Goal: Task Accomplishment & Management: Use online tool/utility

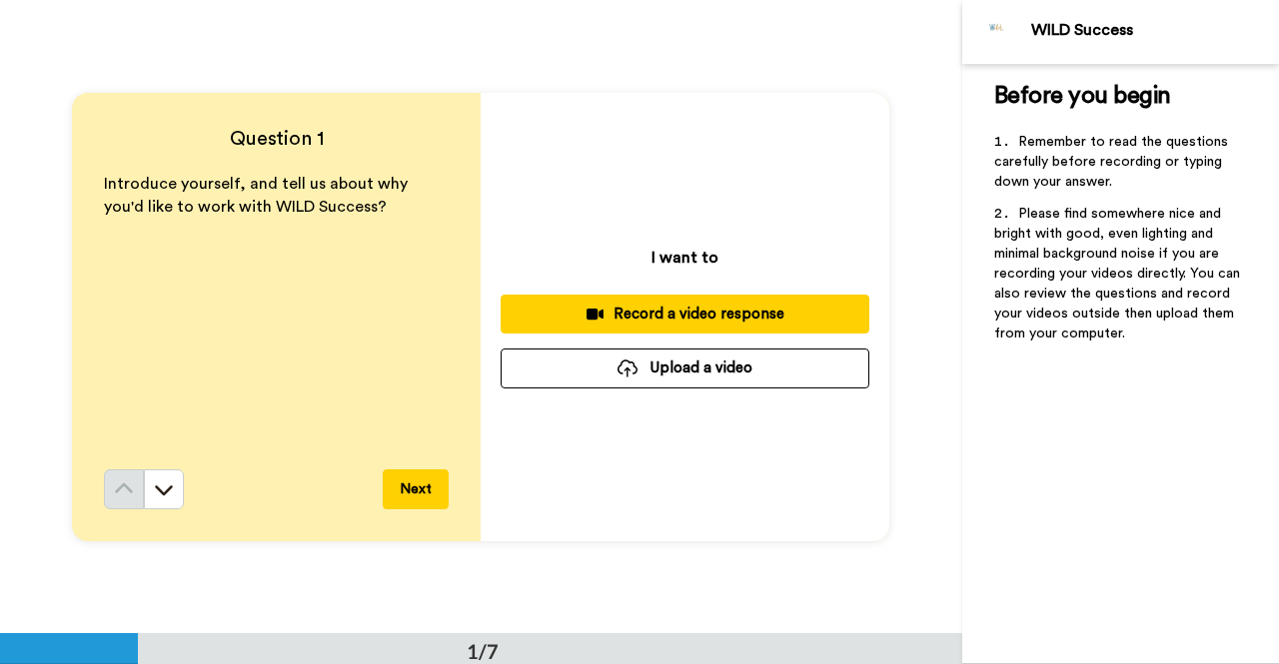
click at [633, 305] on div "Record a video response" at bounding box center [684, 314] width 337 height 21
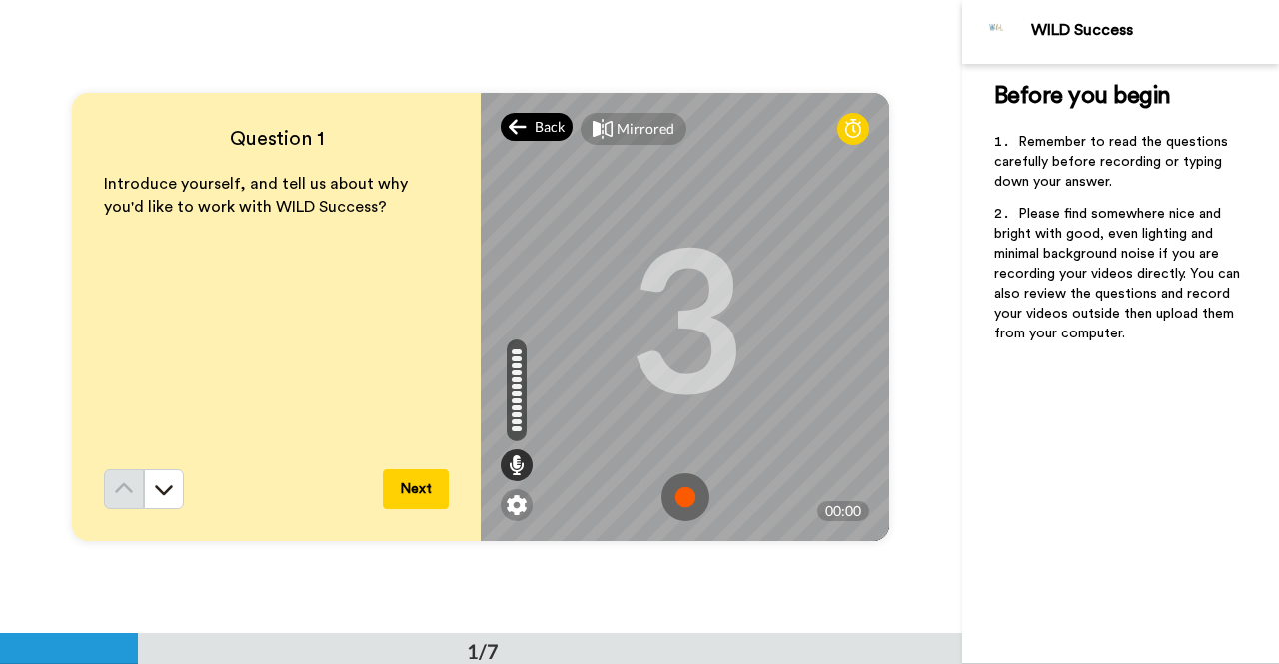
click at [515, 126] on icon at bounding box center [516, 126] width 17 height 15
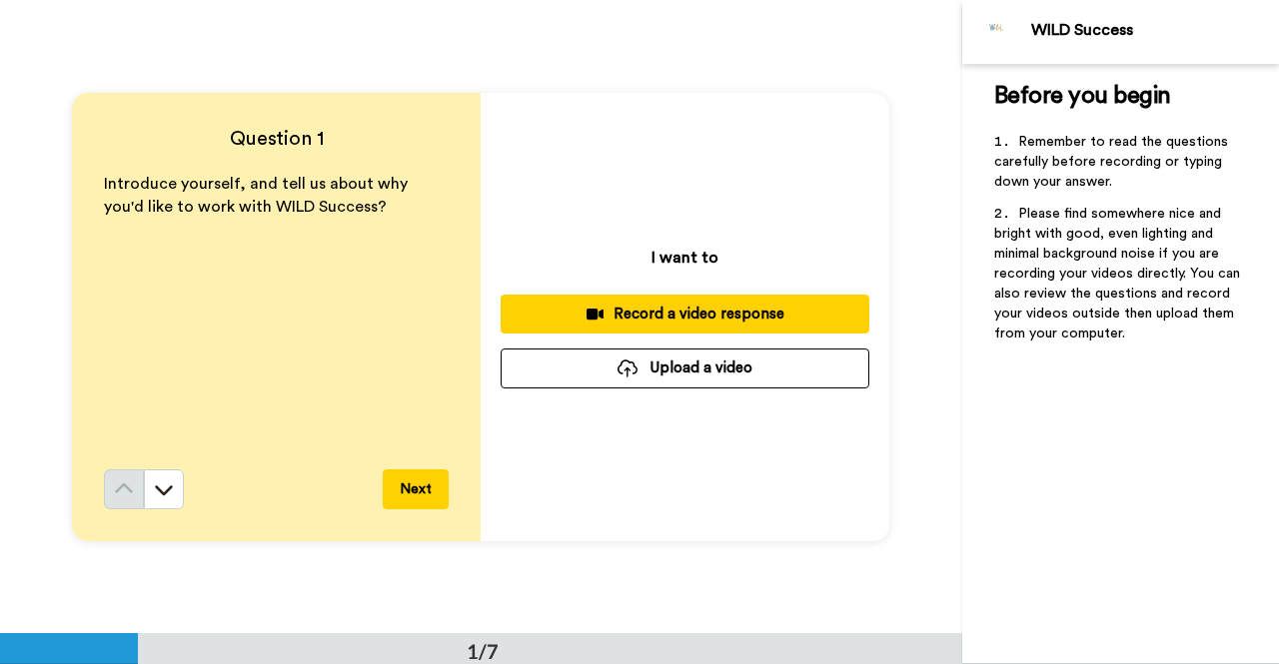
click at [719, 298] on button "Record a video response" at bounding box center [684, 314] width 369 height 39
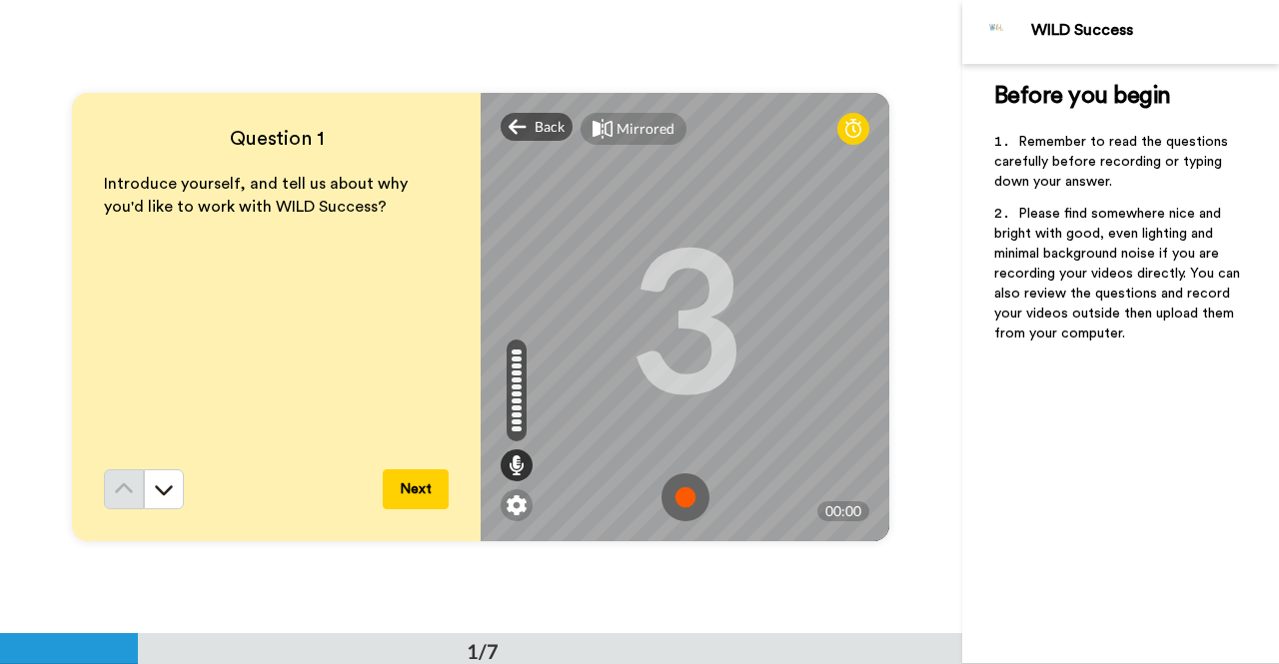
click at [687, 488] on img at bounding box center [685, 497] width 48 height 48
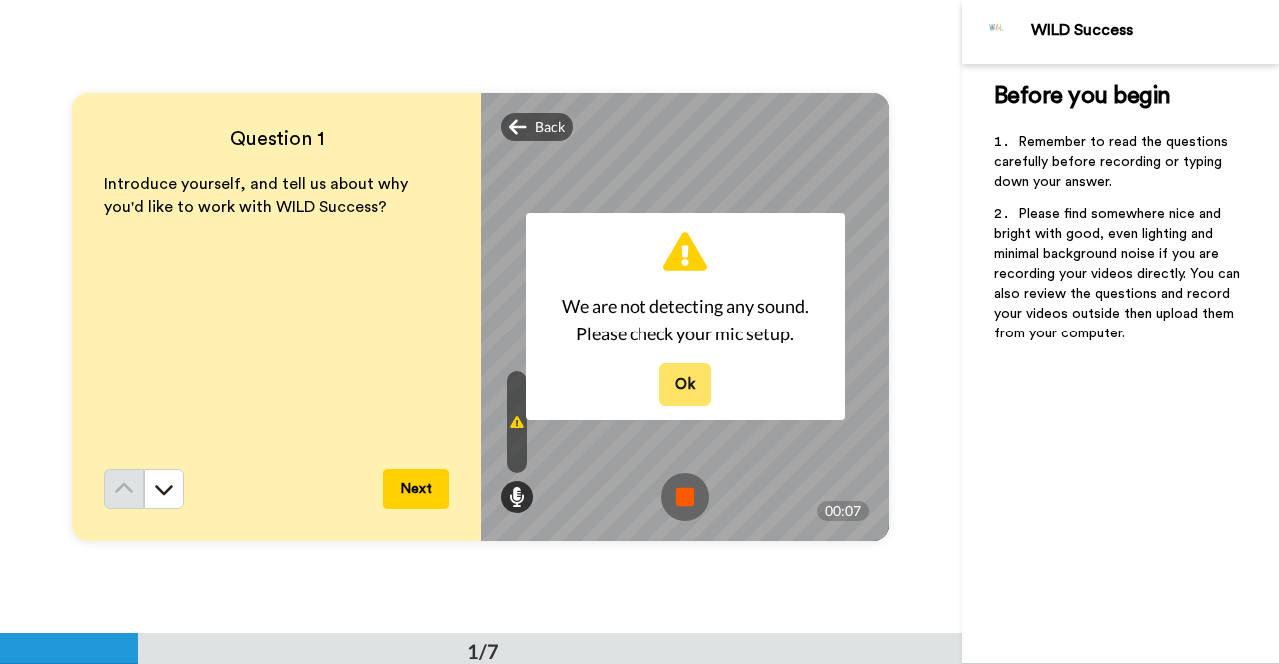
click at [673, 383] on button "Ok" at bounding box center [685, 385] width 52 height 43
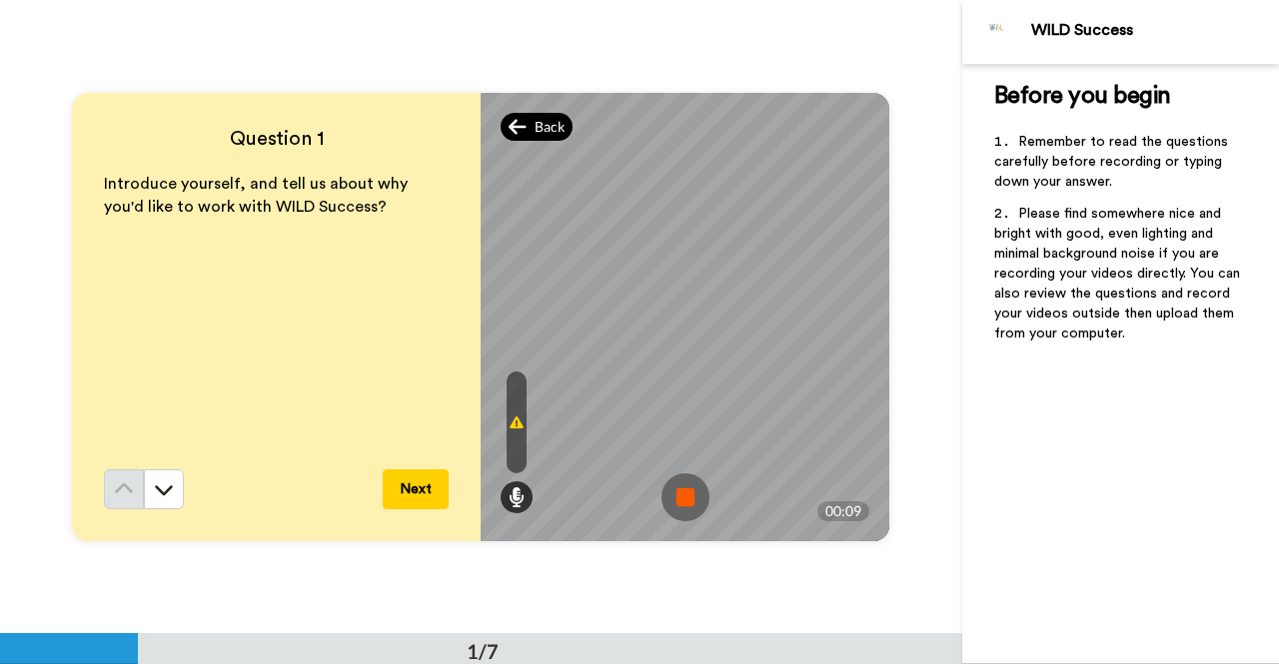
click at [519, 132] on icon at bounding box center [517, 127] width 18 height 20
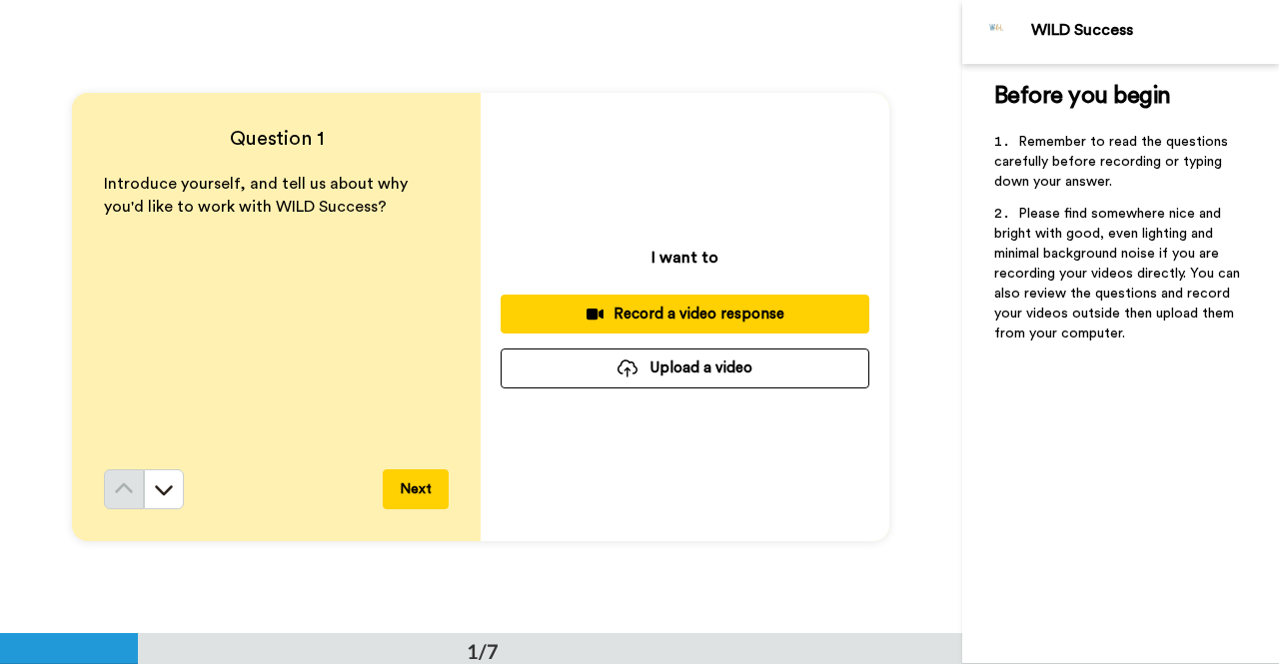
click at [671, 321] on div "Record a video response" at bounding box center [684, 314] width 337 height 21
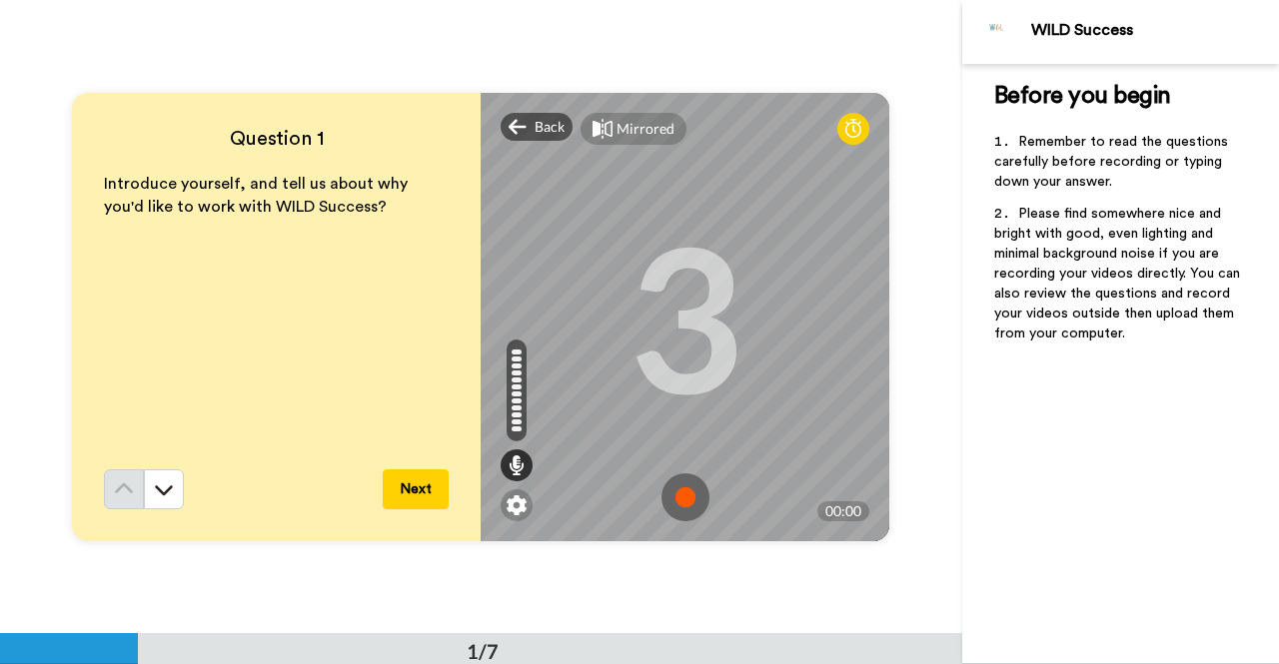
click at [667, 495] on img at bounding box center [685, 497] width 48 height 48
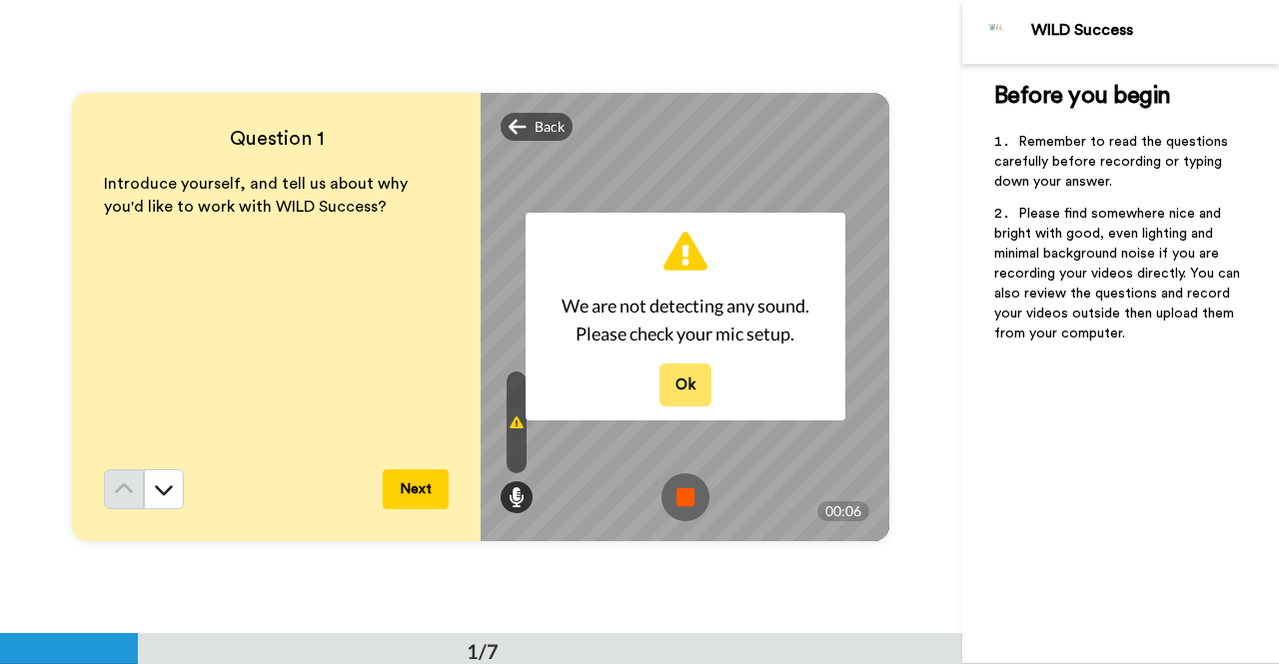
click at [680, 397] on button "Ok" at bounding box center [685, 385] width 52 height 43
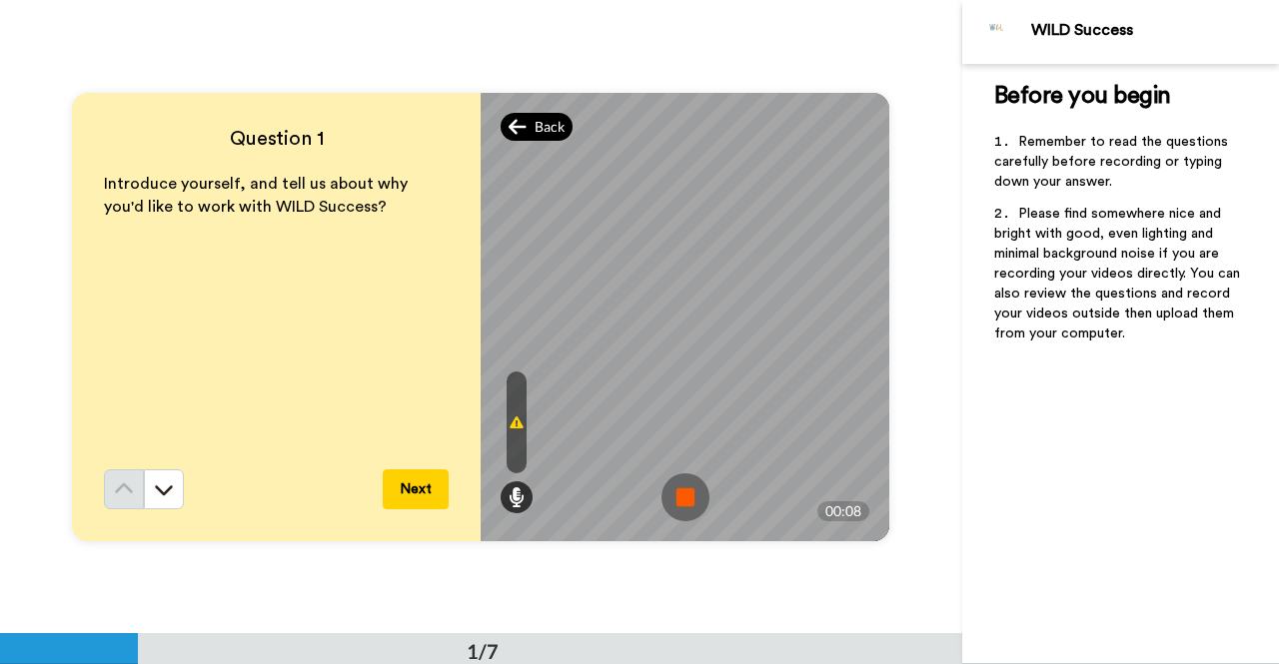
click at [523, 131] on div "Back" at bounding box center [536, 127] width 72 height 28
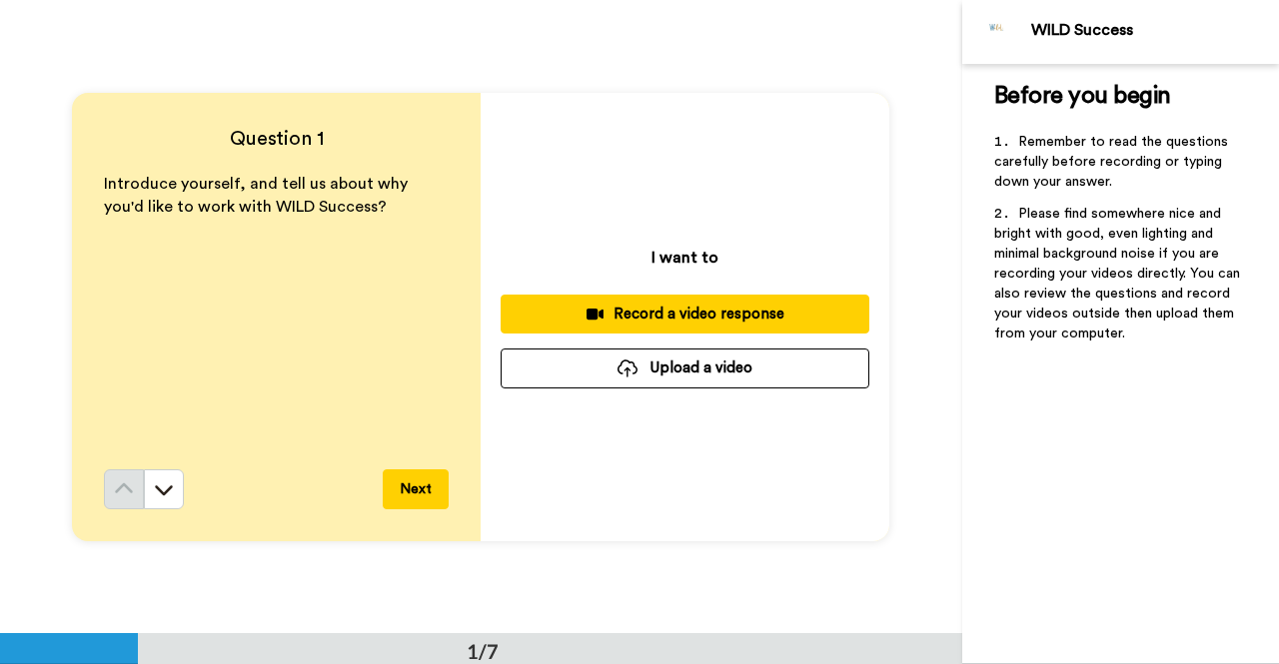
click at [640, 305] on div "Record a video response" at bounding box center [684, 314] width 337 height 21
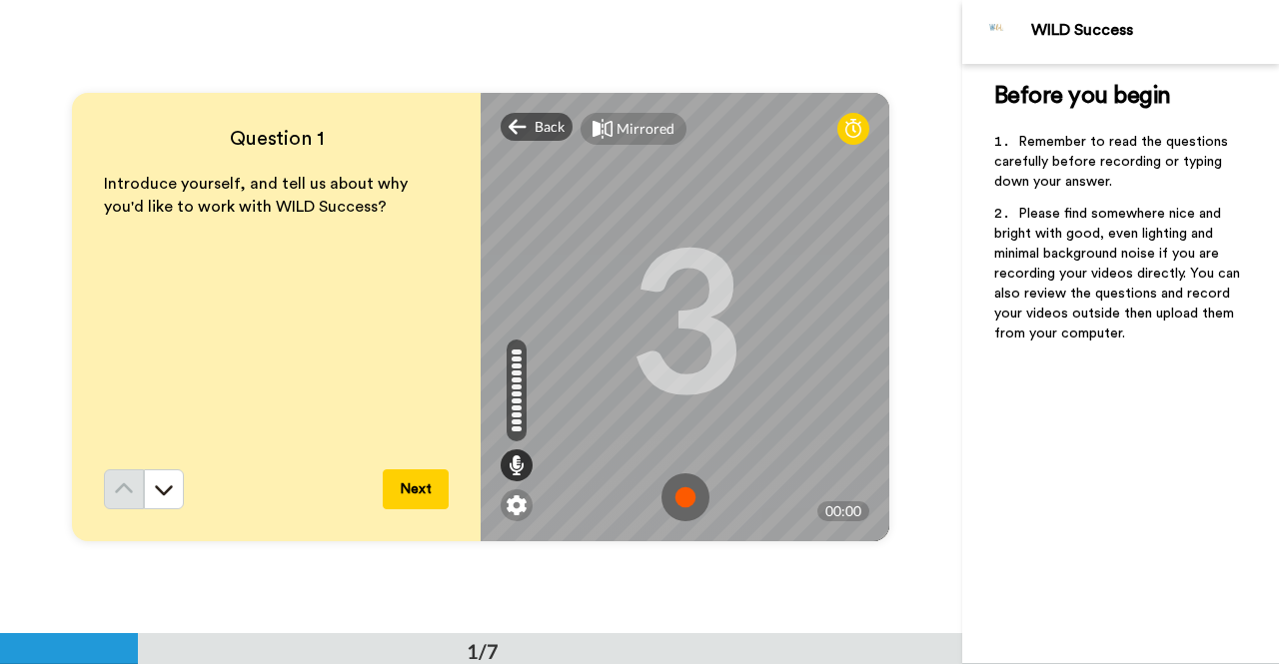
click at [691, 483] on img at bounding box center [685, 497] width 48 height 48
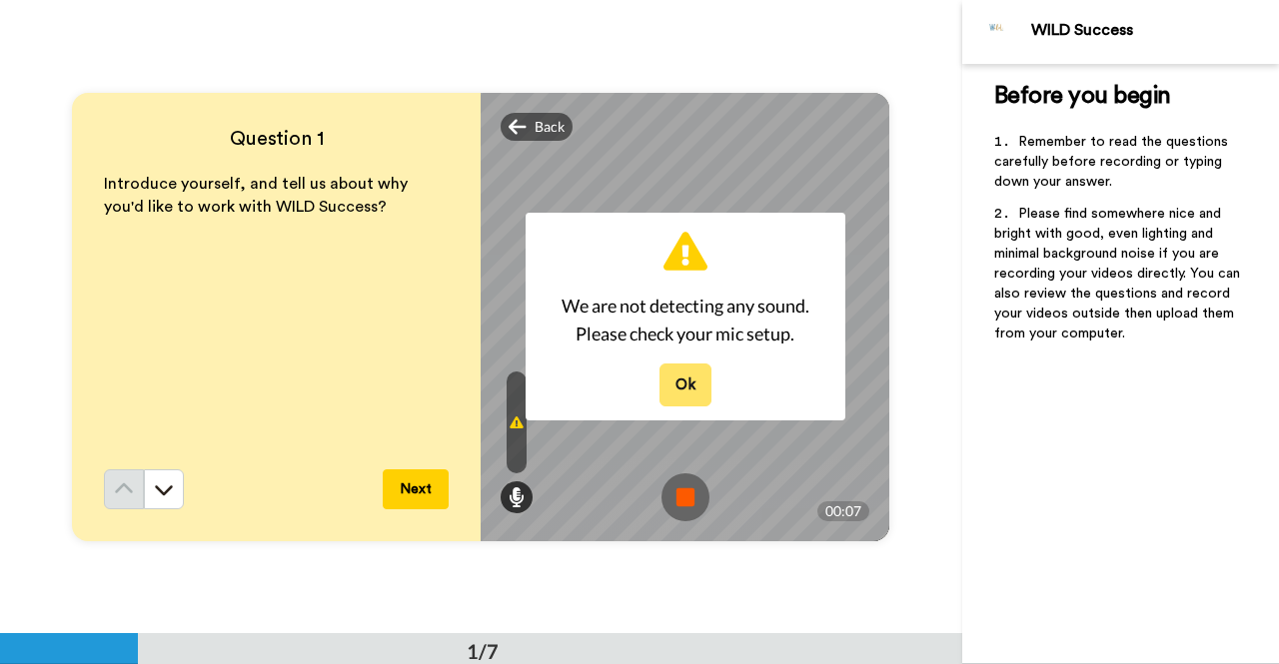
click at [685, 391] on button "Ok" at bounding box center [685, 385] width 52 height 43
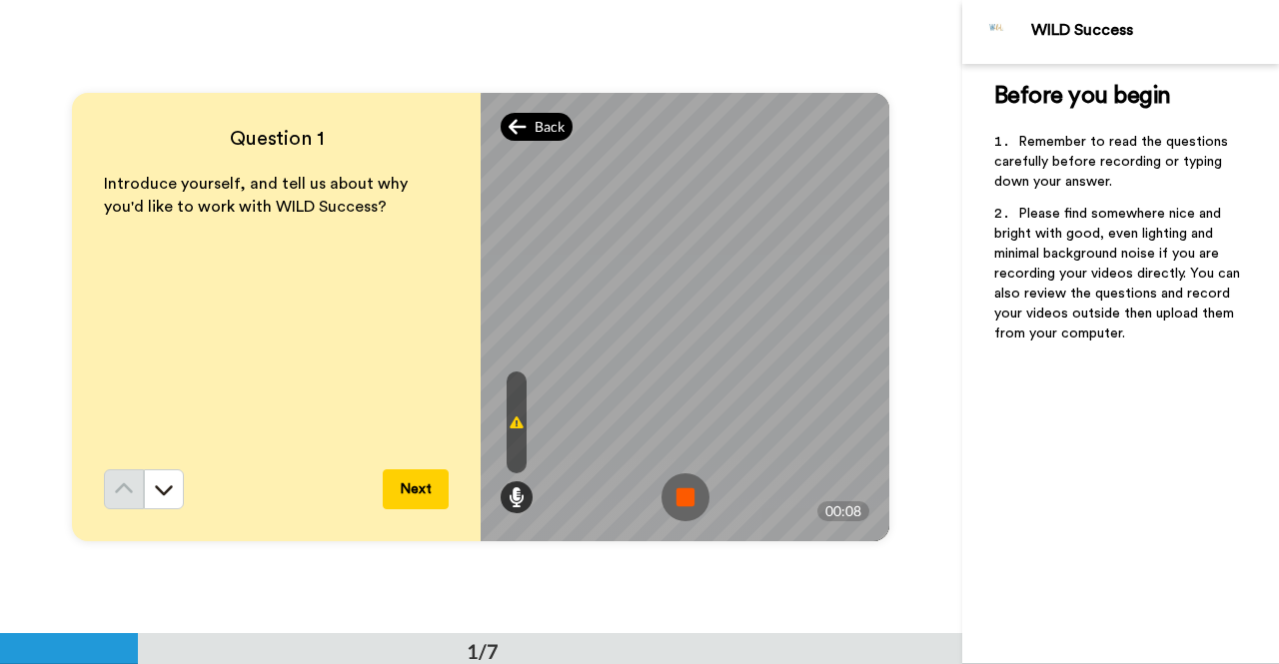
click at [535, 129] on span "Back" at bounding box center [549, 127] width 30 height 20
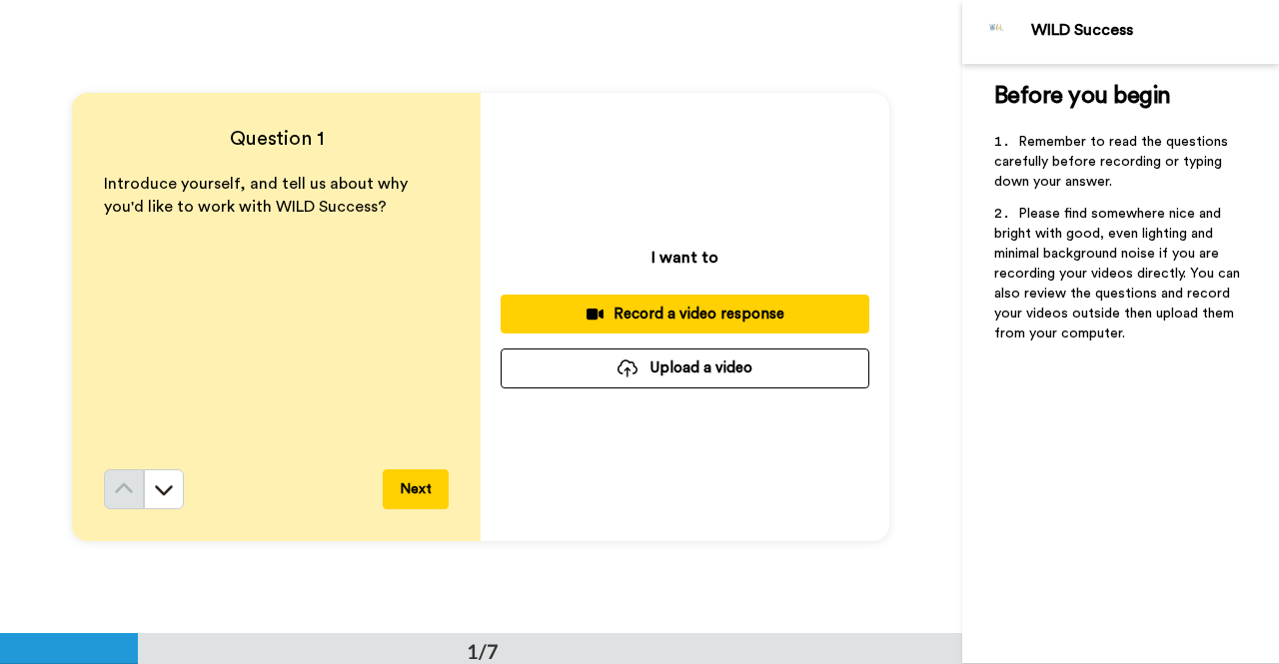
click at [625, 315] on div "Record a video response" at bounding box center [684, 314] width 337 height 21
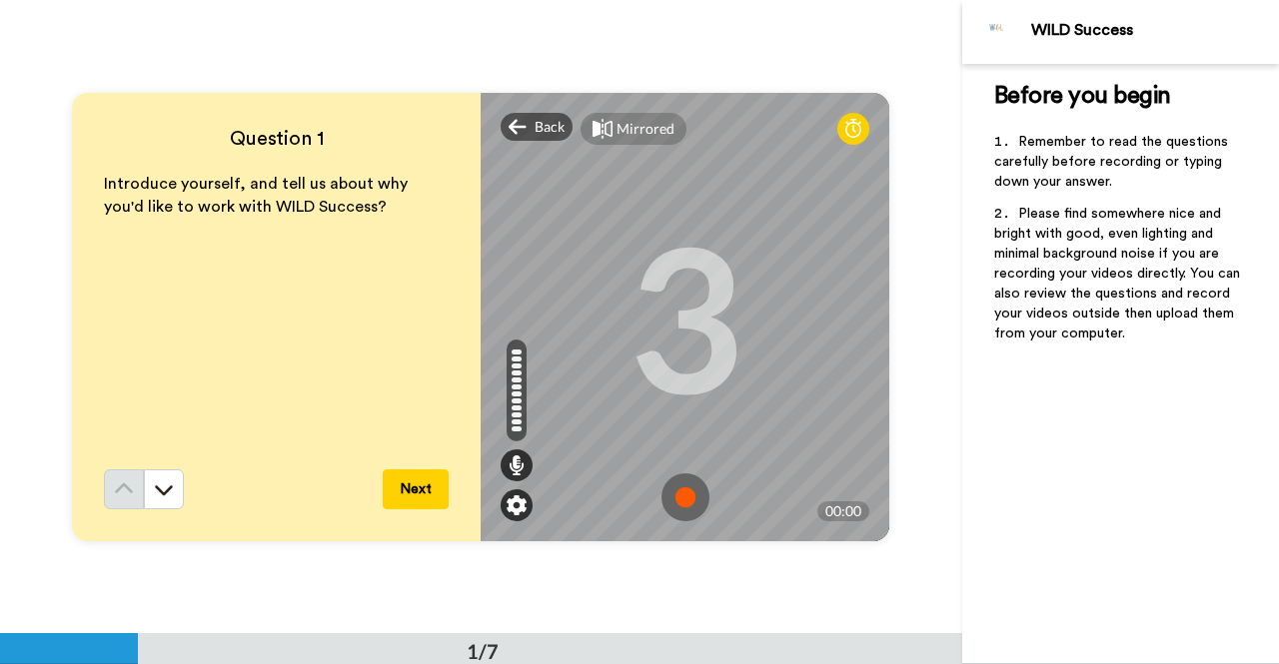
click at [511, 500] on img at bounding box center [516, 505] width 20 height 20
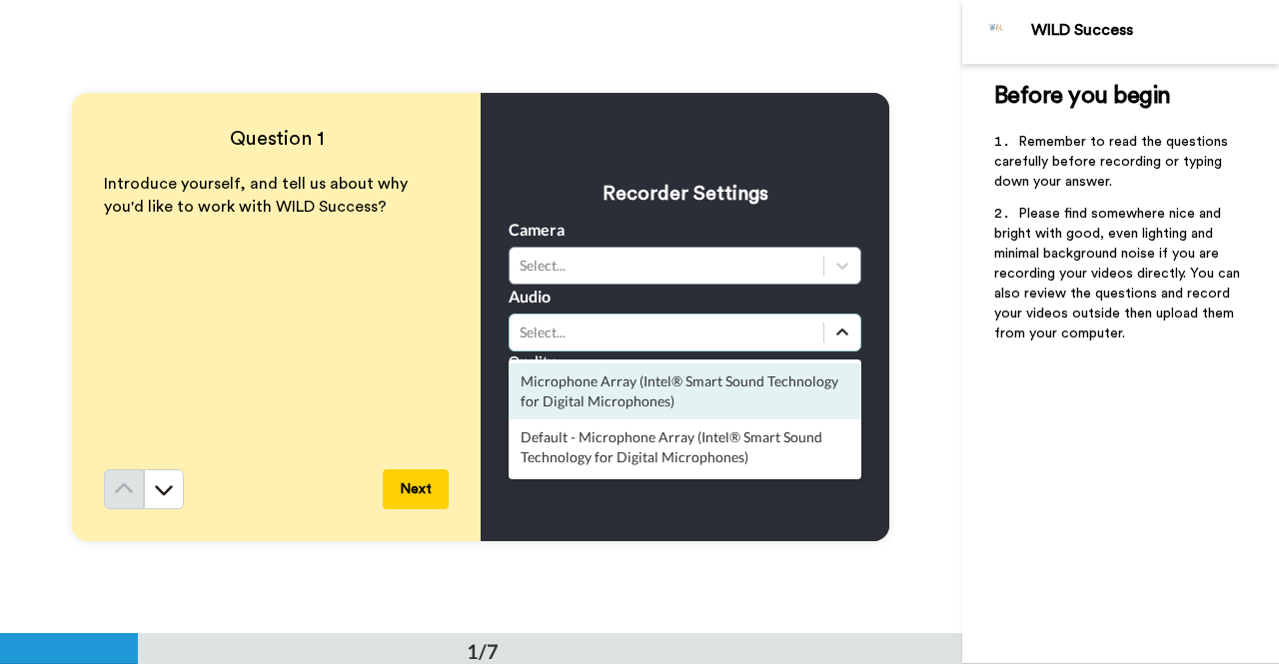
click at [825, 336] on div at bounding box center [842, 333] width 36 height 36
click at [639, 390] on div "Microphone Array (Intel® Smart Sound Technology for Digital Microphones)" at bounding box center [684, 392] width 353 height 56
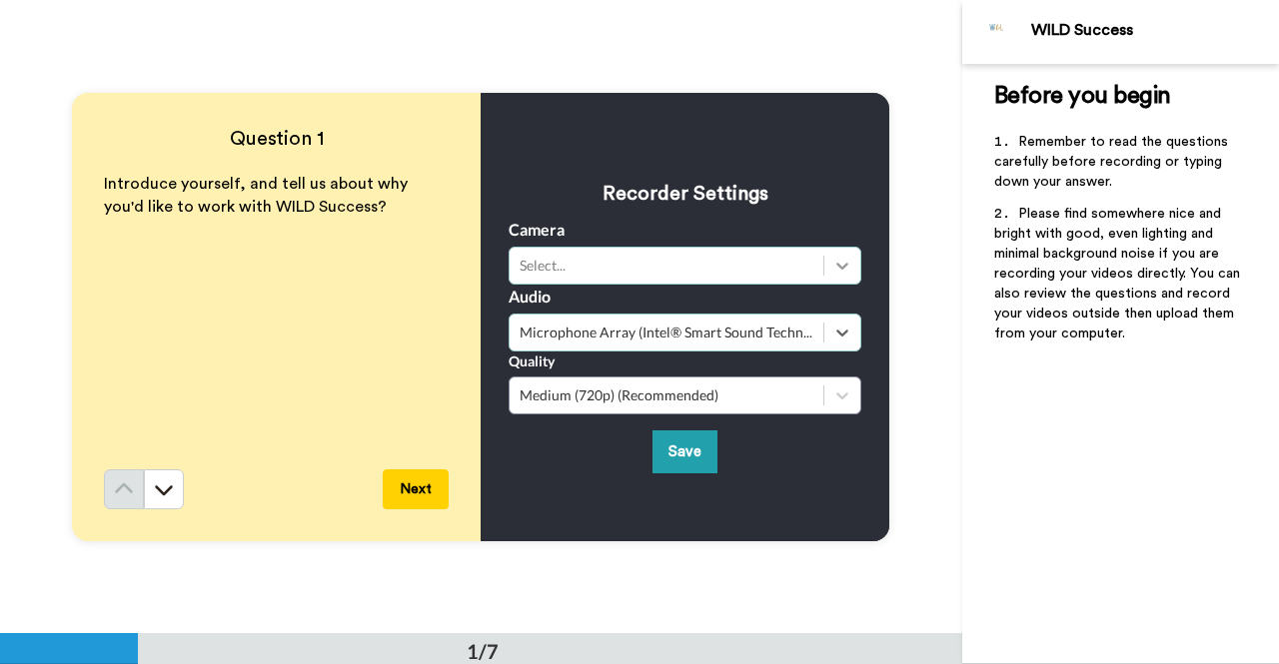
click at [839, 266] on icon at bounding box center [842, 266] width 20 height 20
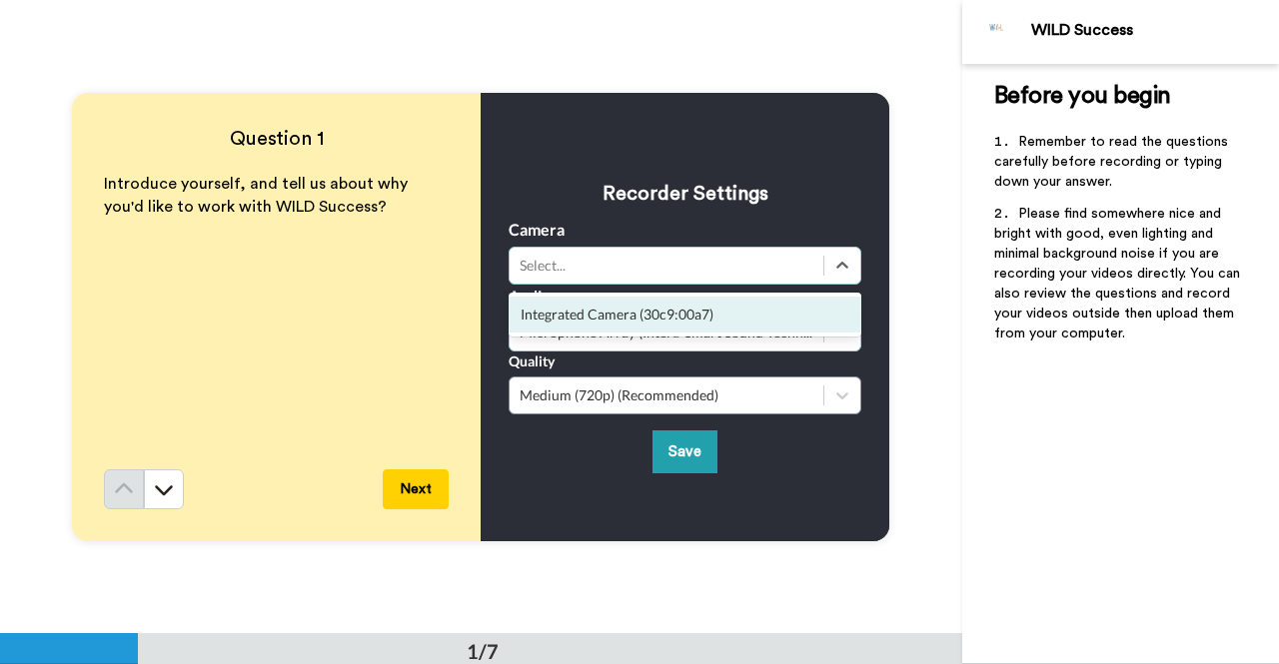
click at [639, 306] on div "Integrated Camera (30c9:00a7)" at bounding box center [684, 315] width 353 height 36
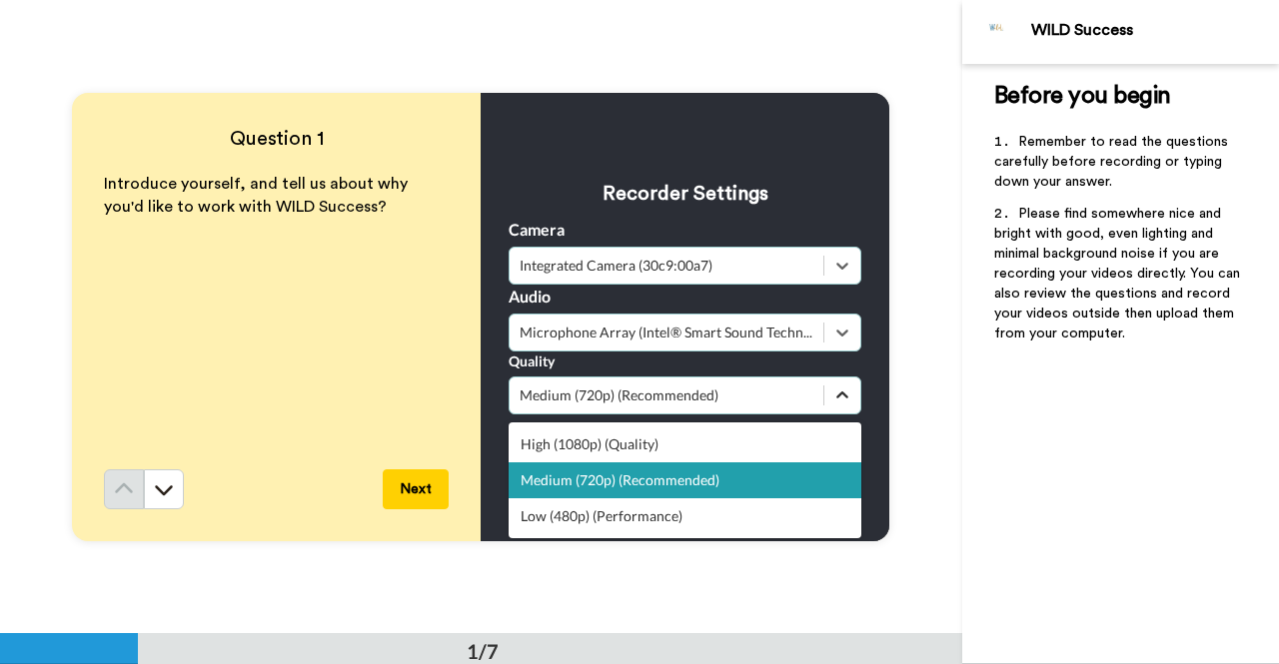
click at [843, 397] on icon at bounding box center [842, 396] width 20 height 20
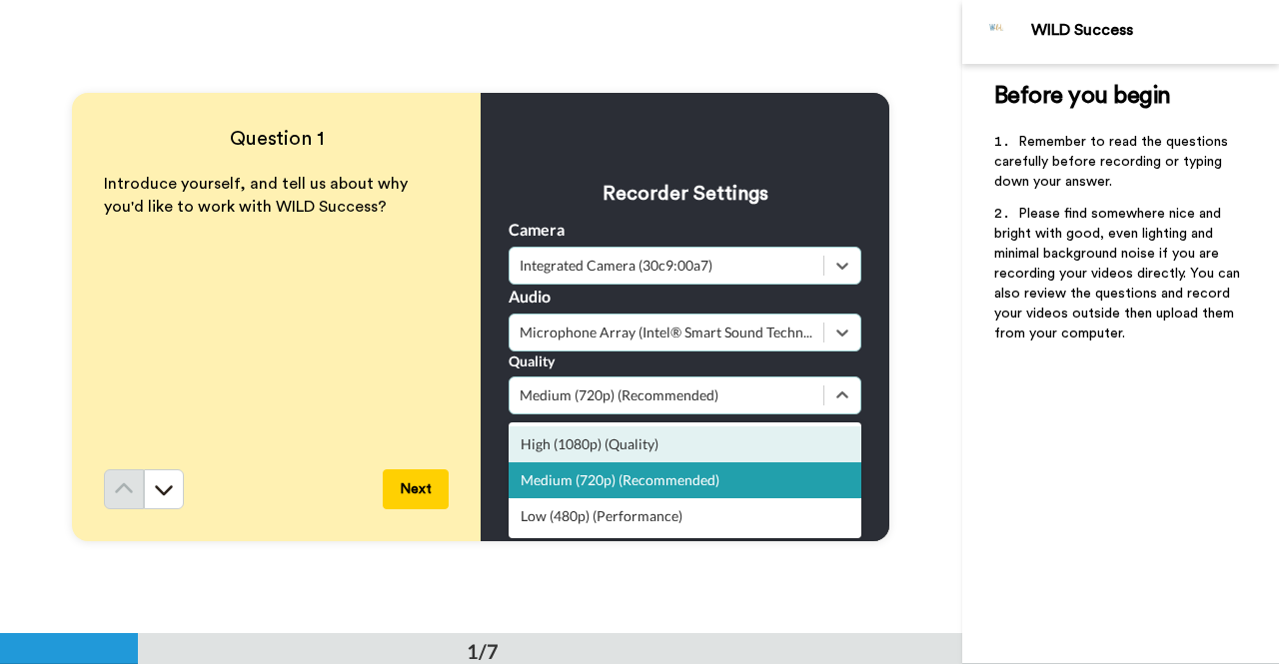
click at [675, 439] on div "High (1080p) (Quality)" at bounding box center [684, 445] width 353 height 36
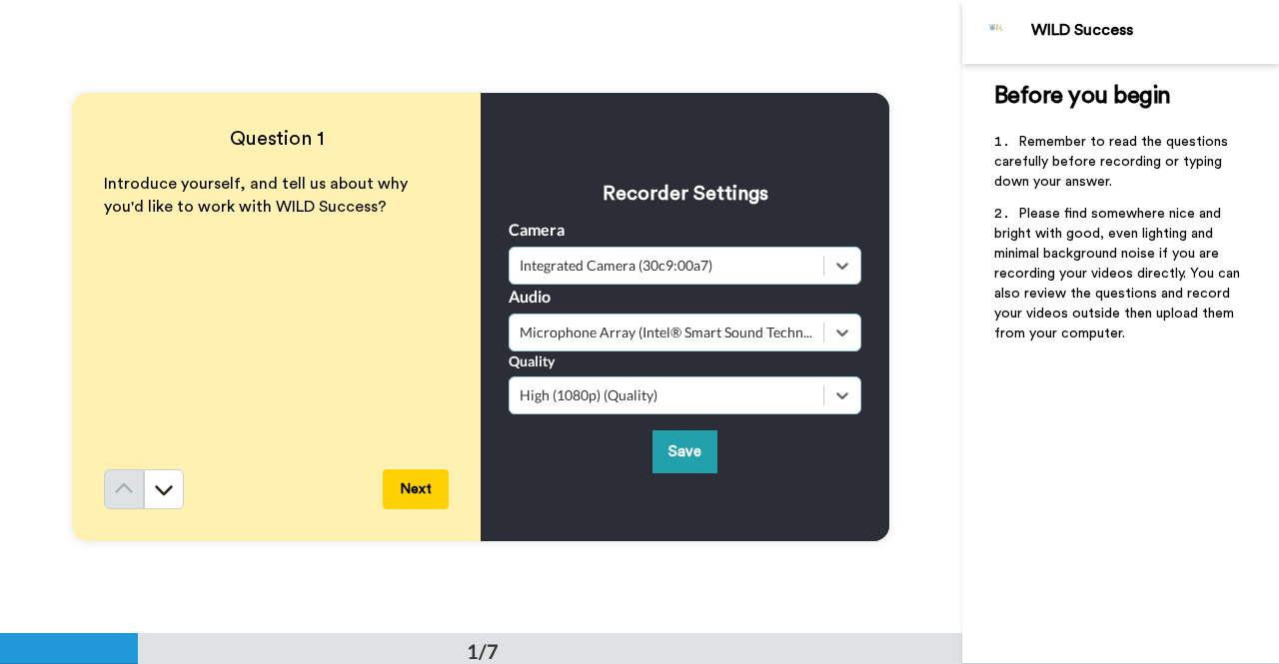
click at [675, 439] on button "Save" at bounding box center [684, 452] width 65 height 43
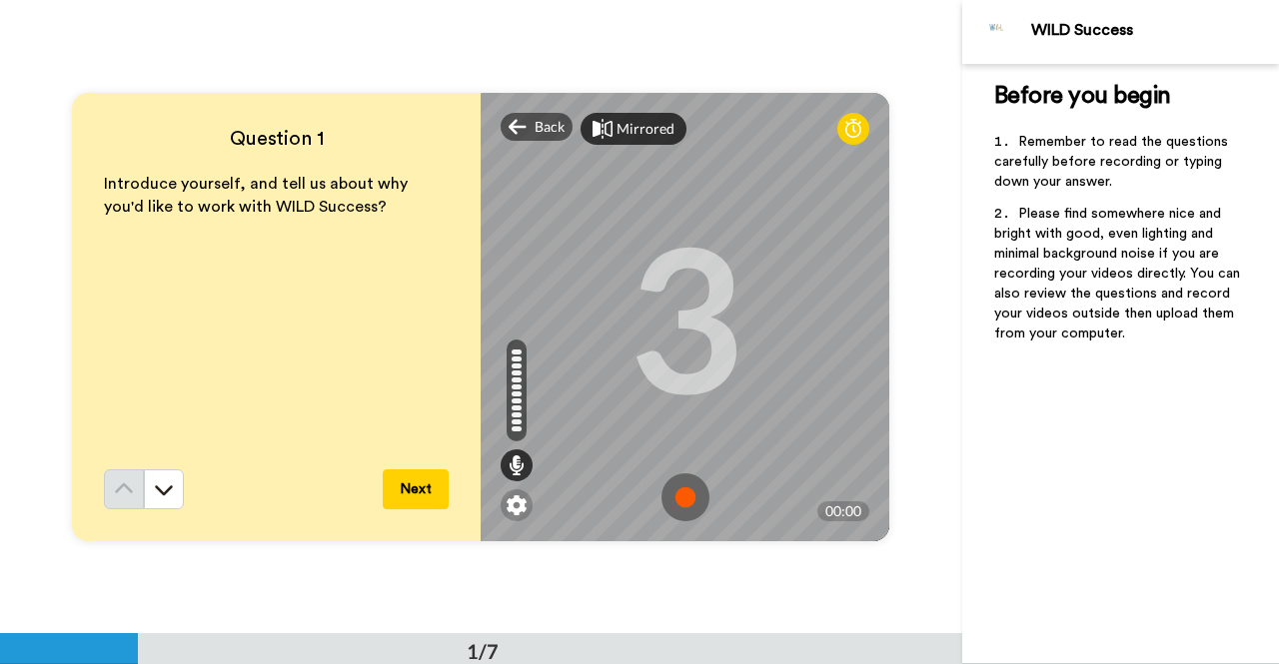
click at [600, 142] on div "Mirrored" at bounding box center [633, 129] width 106 height 32
click at [600, 142] on div "Mirror" at bounding box center [625, 129] width 91 height 32
click at [506, 502] on img at bounding box center [516, 505] width 20 height 20
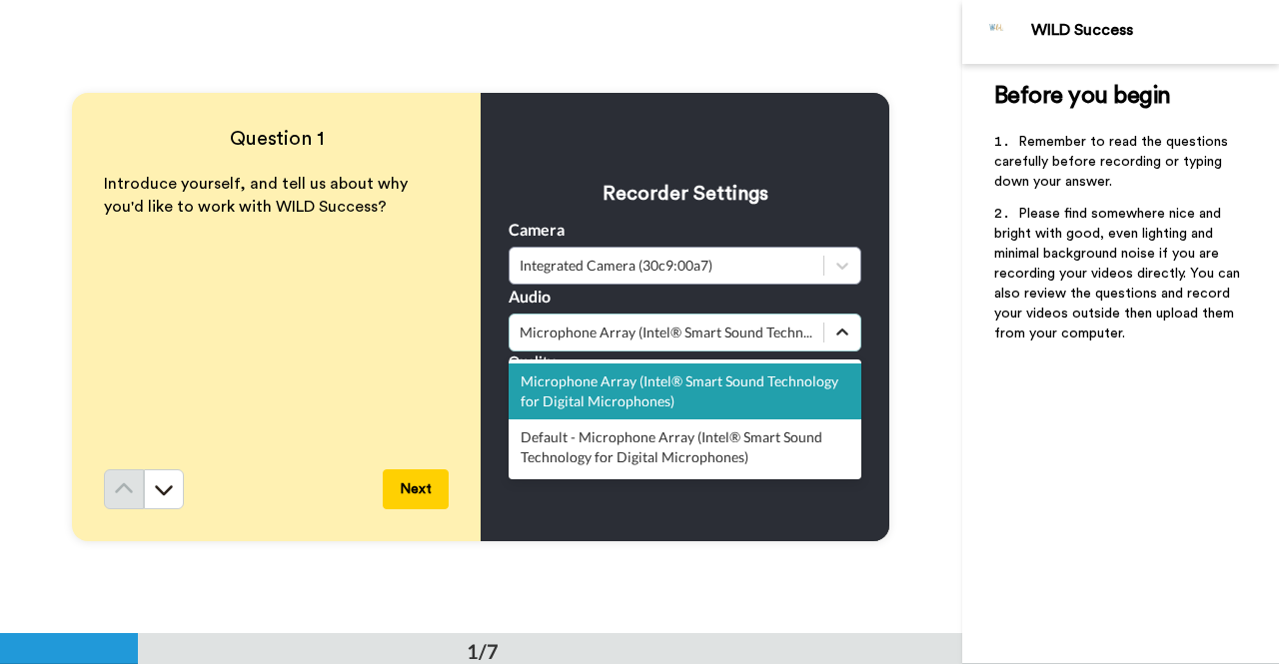
click at [836, 332] on icon at bounding box center [842, 333] width 20 height 20
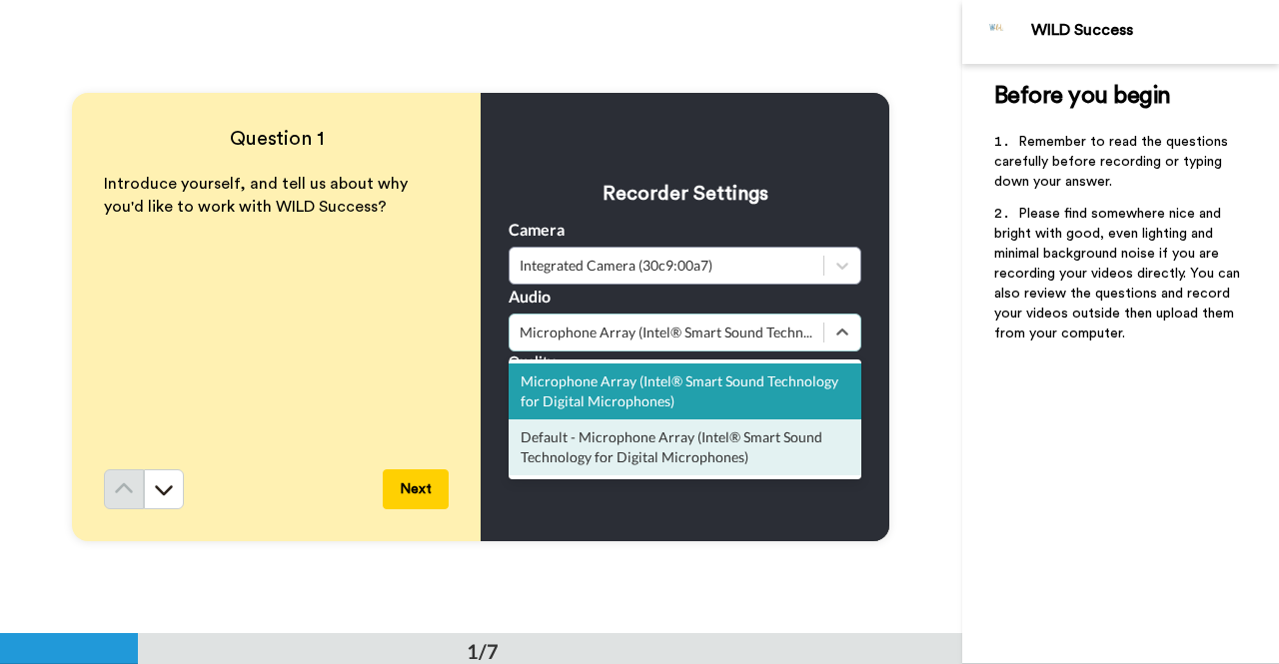
click at [571, 456] on div "Default - Microphone Array (Intel® Smart Sound Technology for Digital Microphon…" at bounding box center [684, 448] width 353 height 56
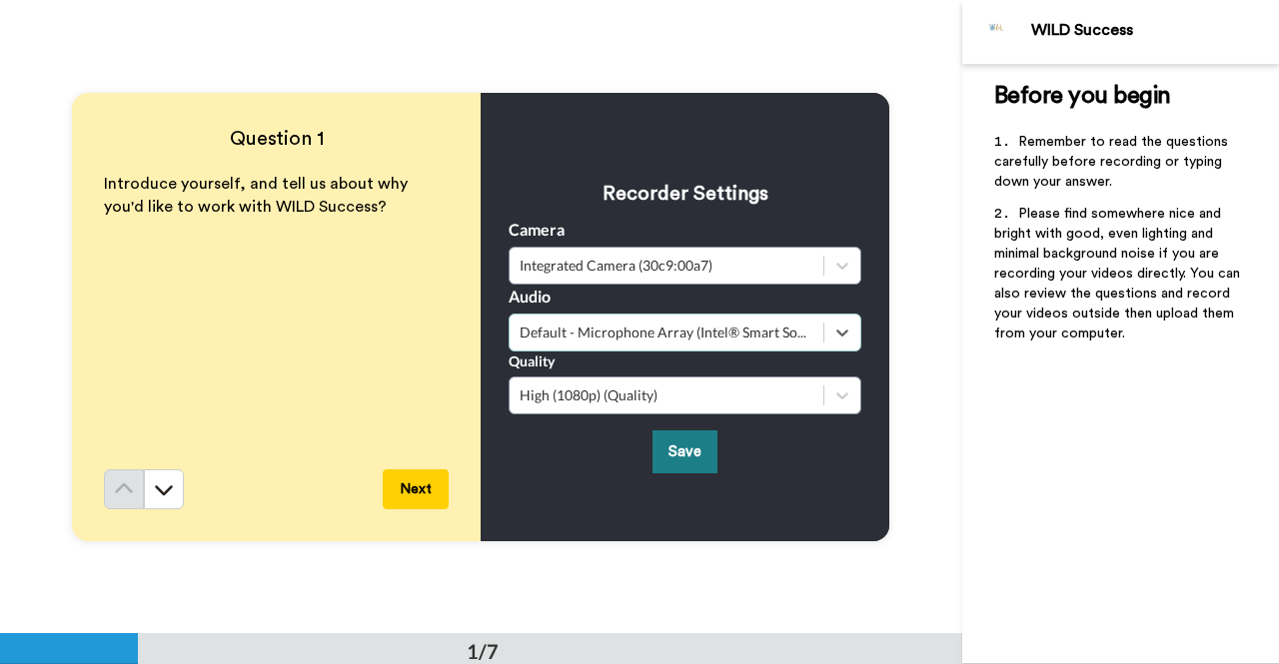
click at [663, 444] on button "Save" at bounding box center [684, 452] width 65 height 43
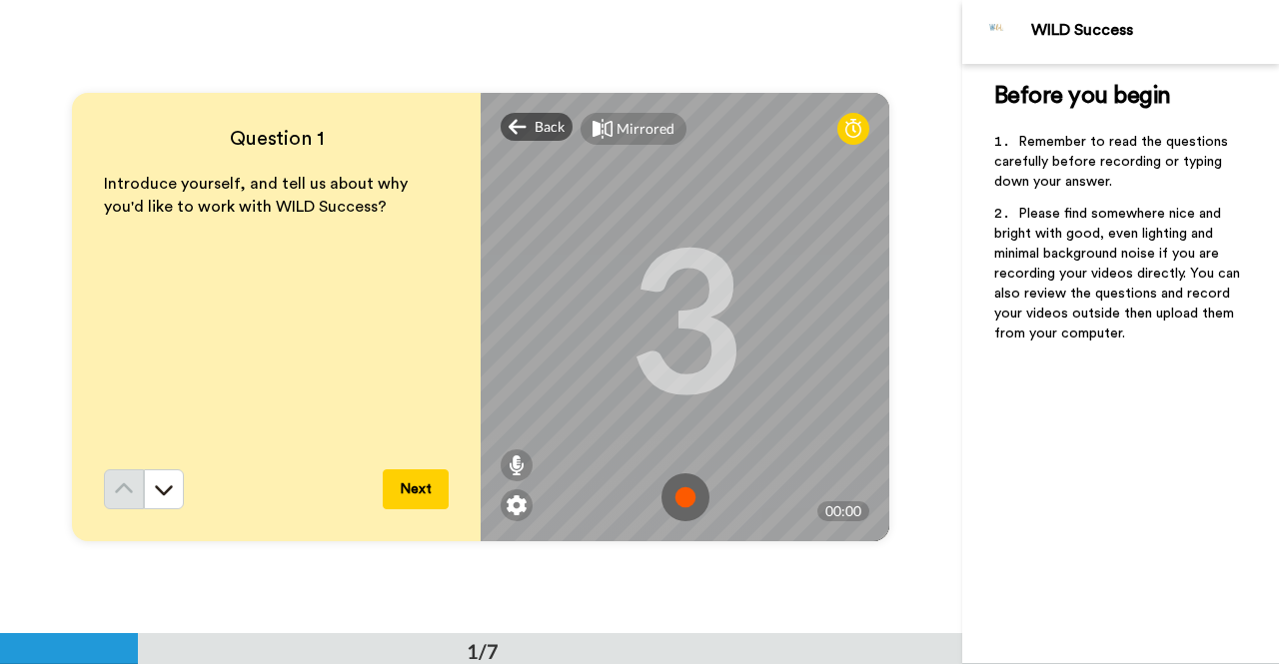
click at [680, 482] on img at bounding box center [685, 497] width 48 height 48
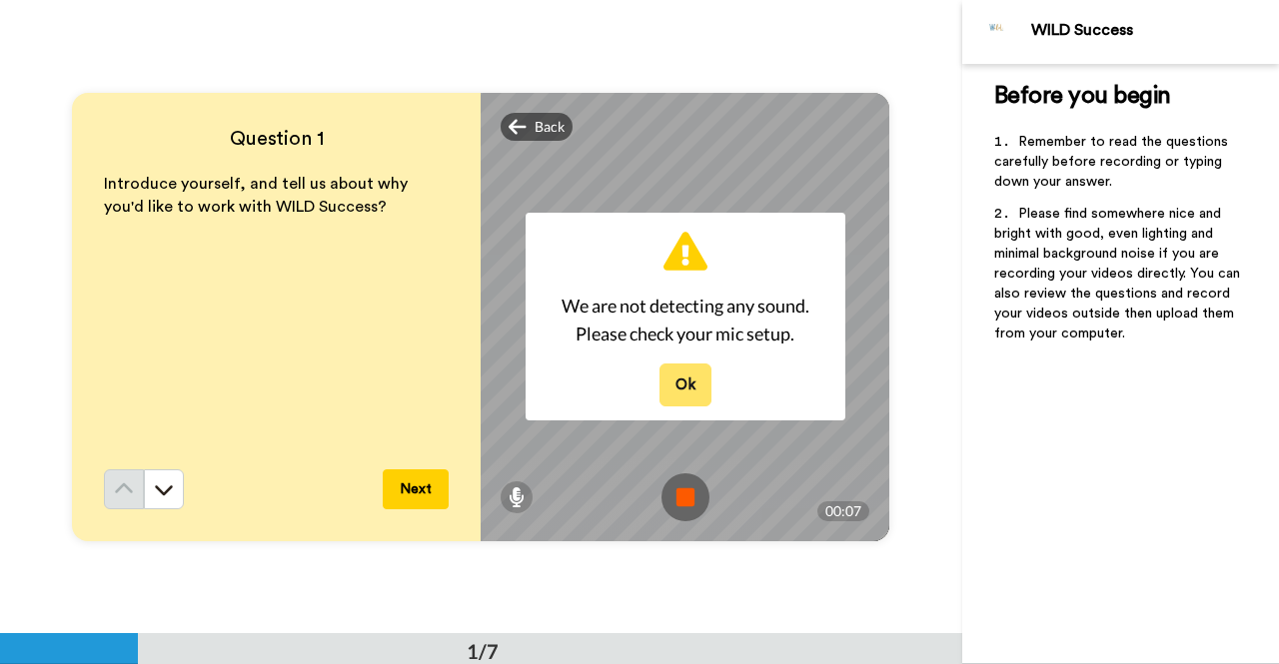
click at [677, 399] on button "Ok" at bounding box center [685, 385] width 52 height 43
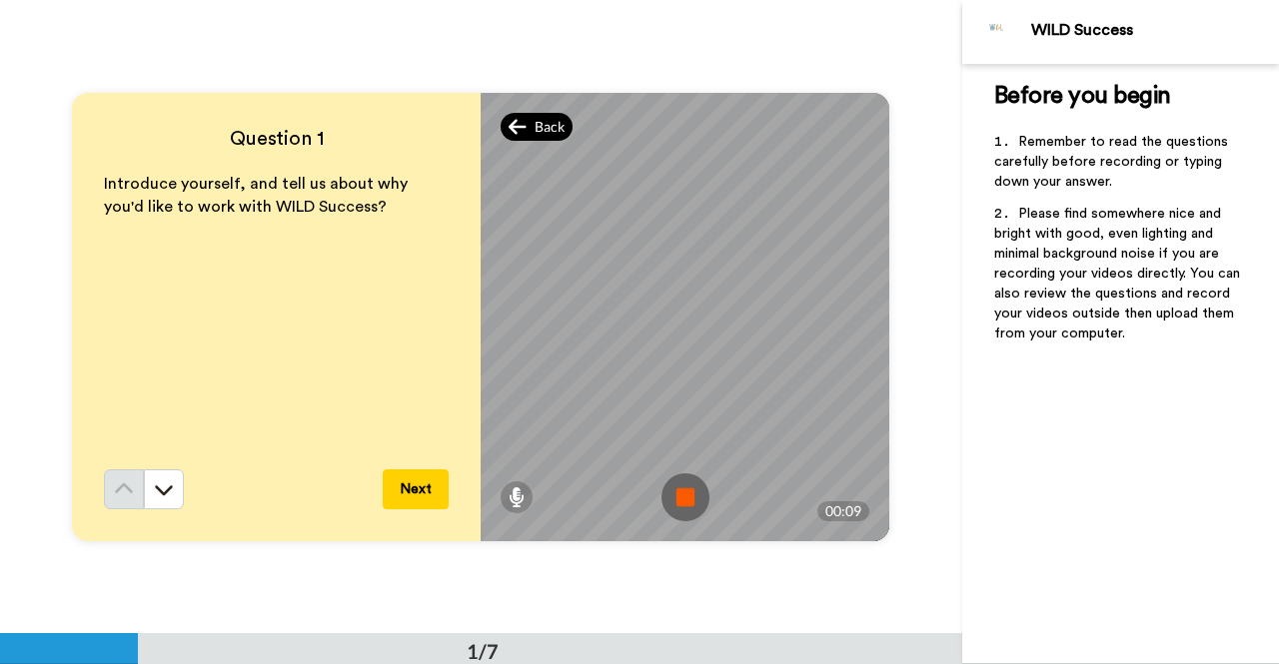
click at [515, 133] on icon at bounding box center [517, 127] width 18 height 20
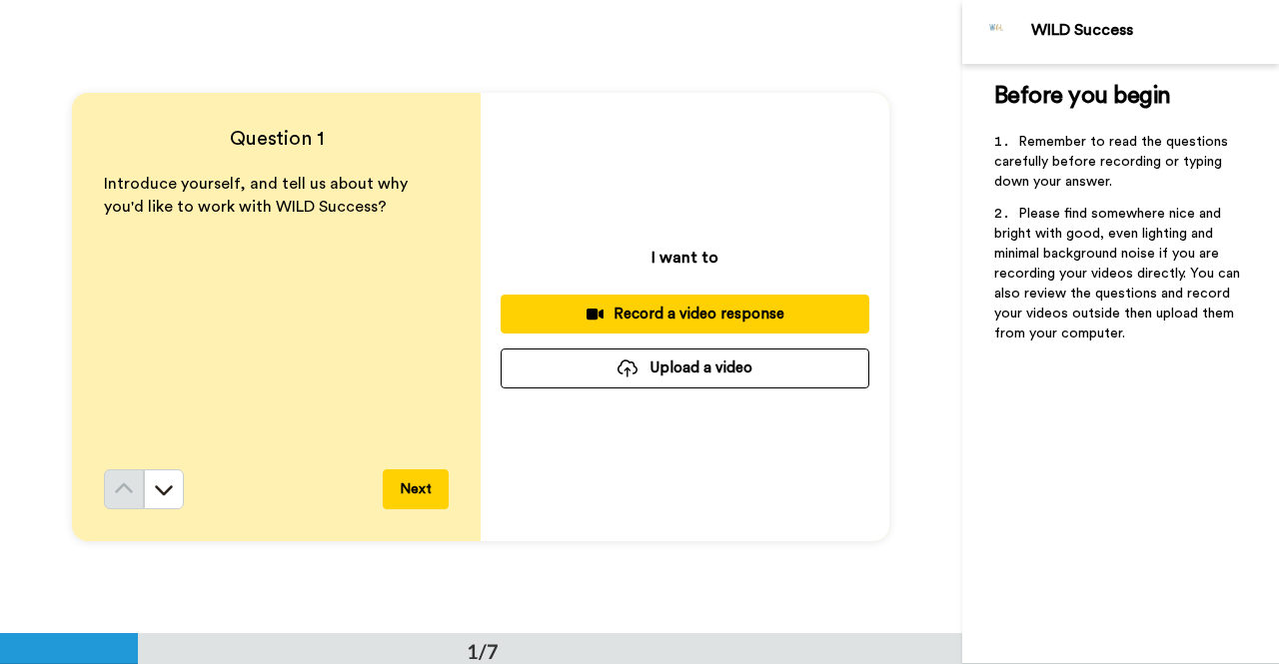
click at [649, 309] on div "Record a video response" at bounding box center [684, 314] width 337 height 21
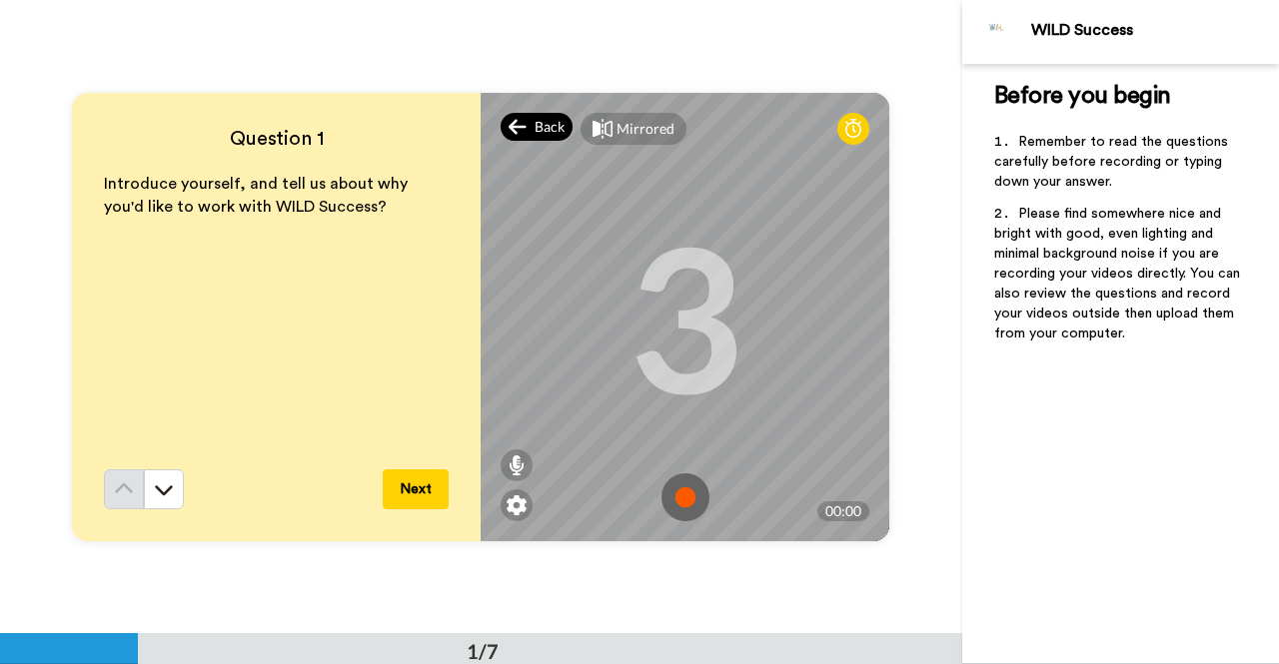
click at [534, 137] on div "Back" at bounding box center [536, 127] width 72 height 28
